Goal: Transaction & Acquisition: Obtain resource

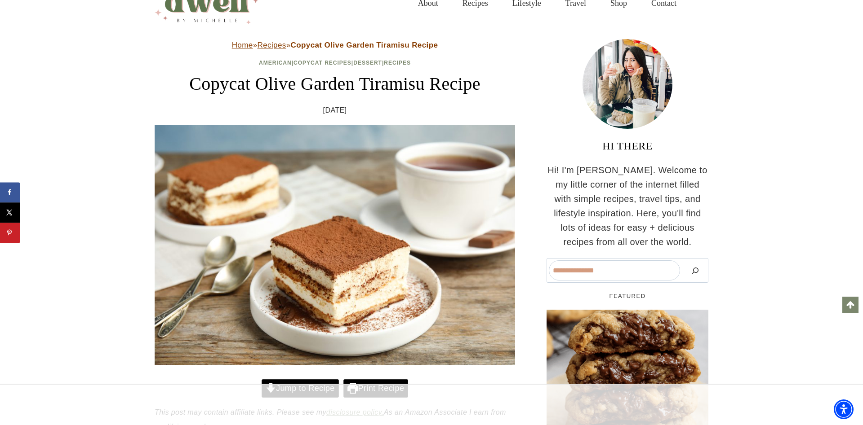
scroll to position [275, 0]
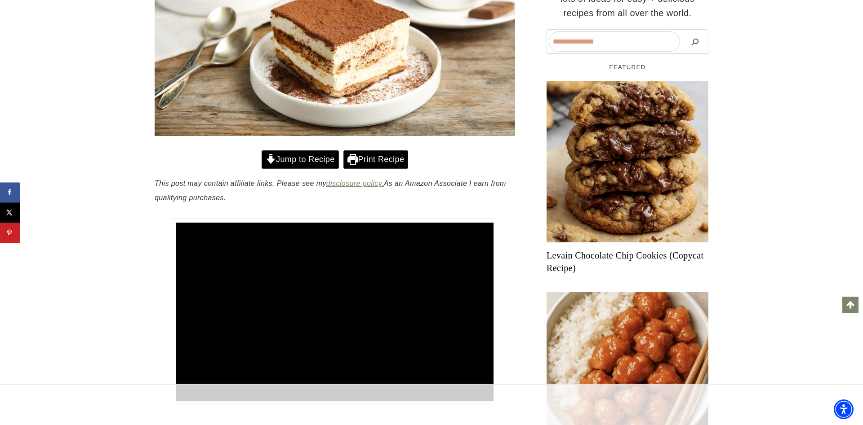
click at [375, 160] on link "Print Recipe" at bounding box center [375, 160] width 65 height 18
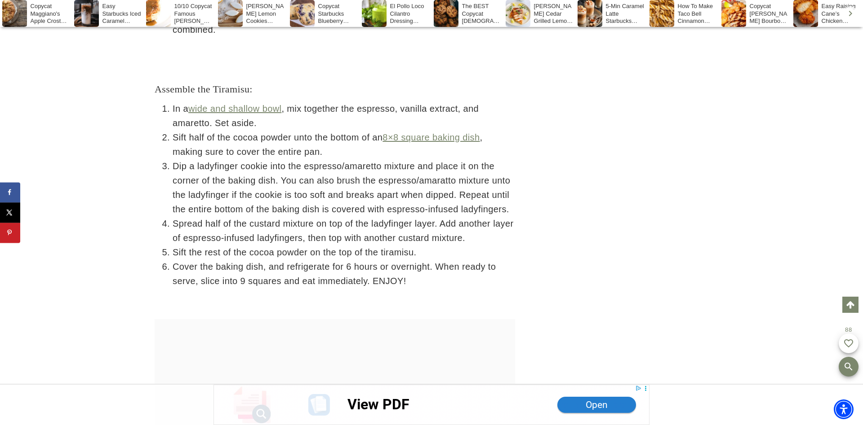
scroll to position [3202, 0]
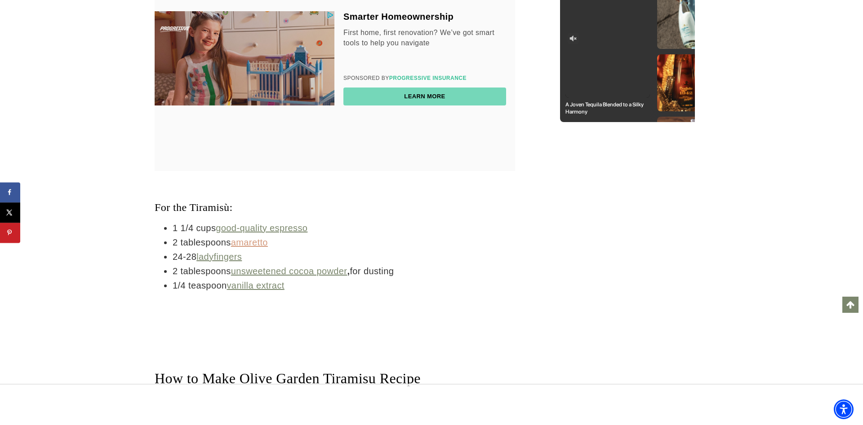
click at [252, 248] on link "amaretto" at bounding box center [249, 243] width 37 height 10
